Goal: Answer question/provide support

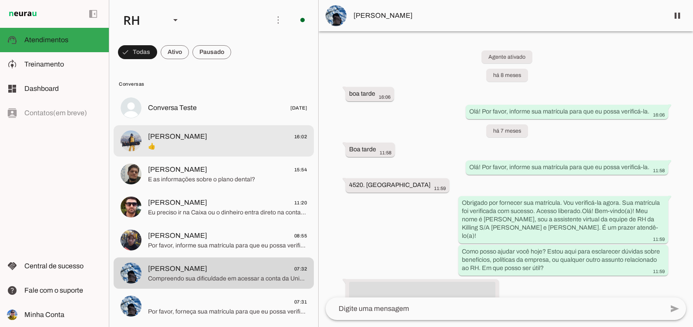
scroll to position [1270, 0]
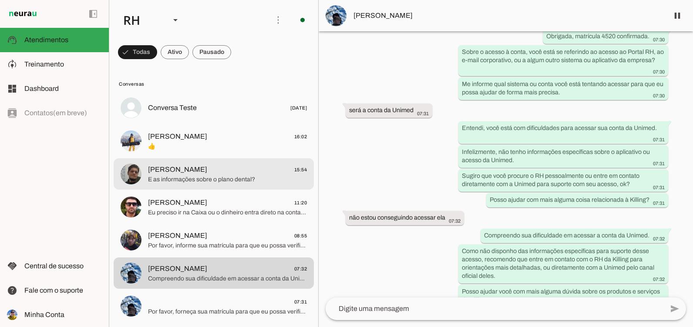
click at [183, 171] on span "[PERSON_NAME]" at bounding box center [177, 170] width 59 height 10
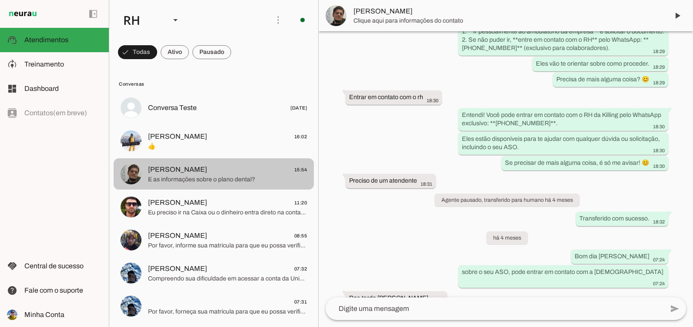
scroll to position [5986, 0]
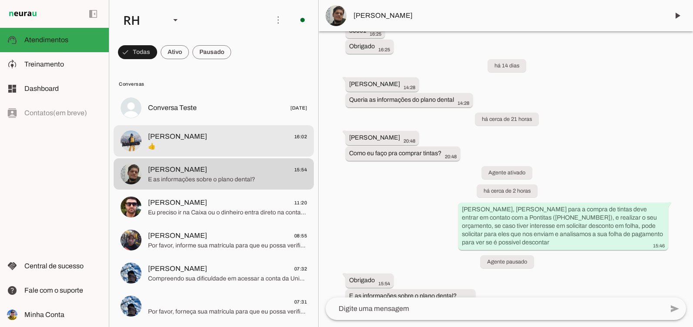
click at [195, 138] on span "[PERSON_NAME] 16:02" at bounding box center [227, 136] width 159 height 11
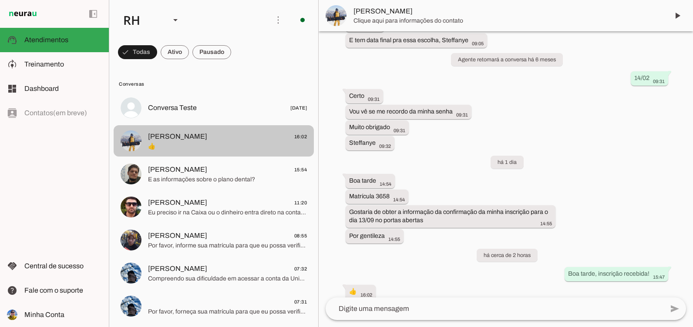
scroll to position [1391, 0]
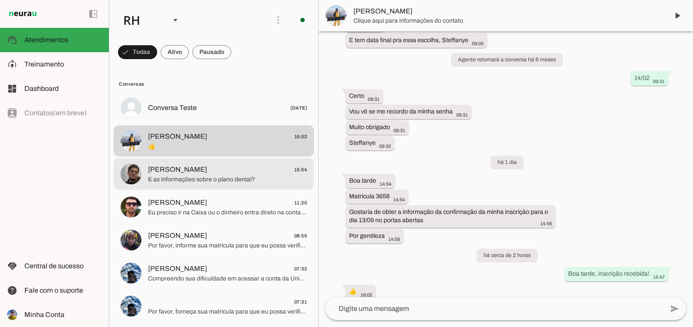
click at [193, 173] on span "[PERSON_NAME]" at bounding box center [177, 170] width 59 height 10
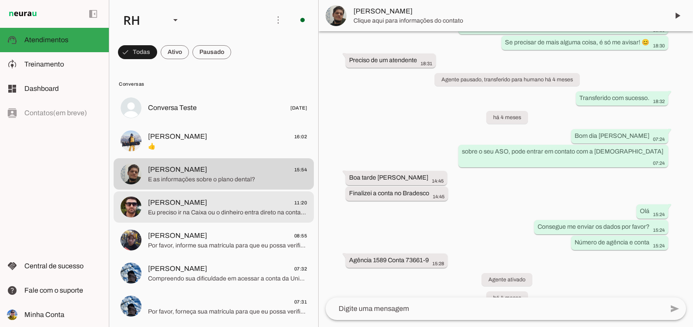
scroll to position [5986, 0]
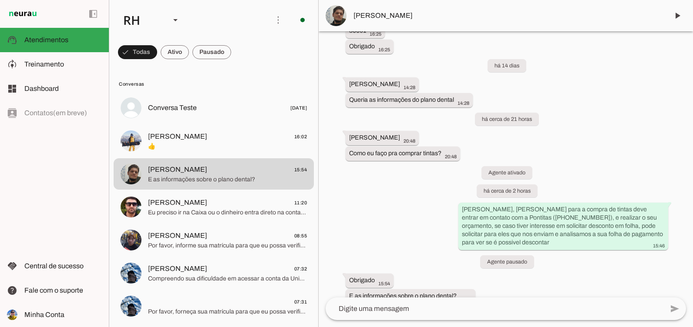
click at [368, 309] on textarea at bounding box center [495, 309] width 338 height 10
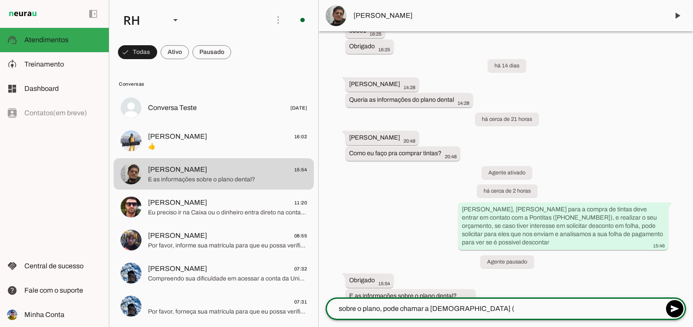
type textarea "sobre o plano, pode chamar a [DEMOGRAPHIC_DATA] ("
type md-outlined-text-field "sobre o plano, pode chamar a [DEMOGRAPHIC_DATA] ("
paste textarea "[PHONE_NUMBER]"
type textarea "sobre o plano, pode chamar a [DEMOGRAPHIC_DATA] ([PHONE_NUMBER])"
